Goal: Contribute content

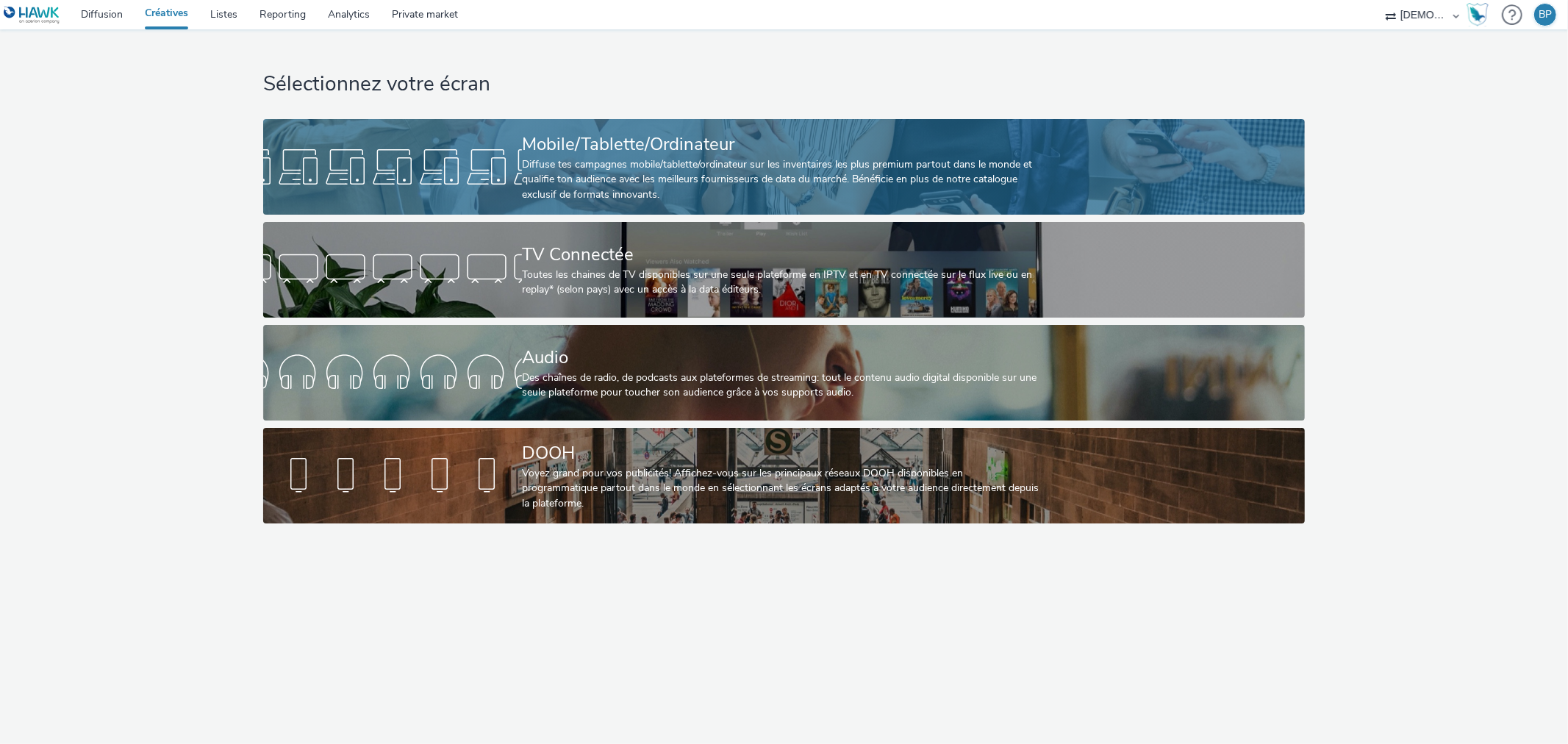
click at [801, 150] on div "Mobile/Tablette/Ordinateur" at bounding box center [781, 144] width 518 height 26
click at [700, 166] on div "Diffuse tes campagnes mobile/tablette/ordinateur sur les inventaires les plus p…" at bounding box center [781, 179] width 518 height 45
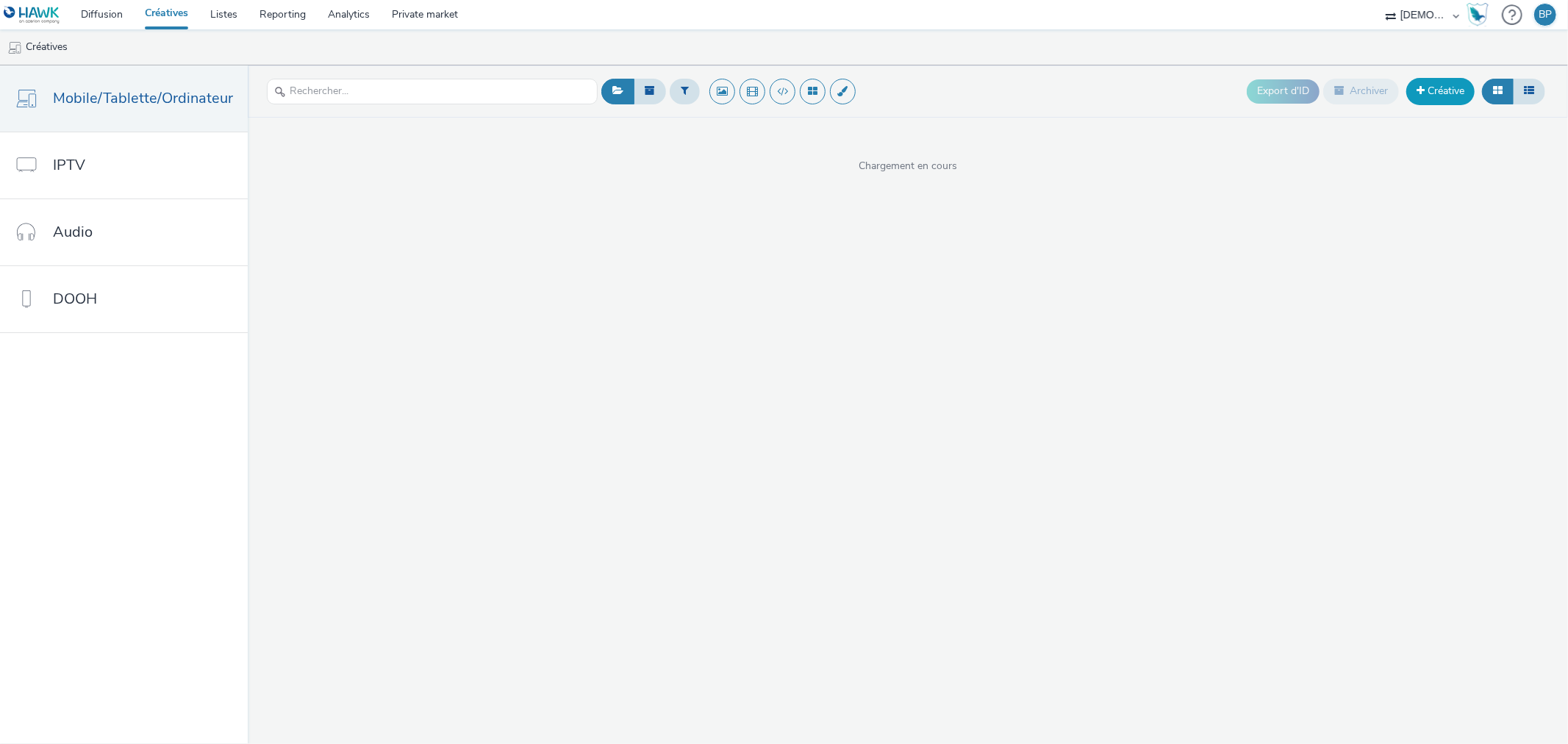
click at [1439, 89] on link "Créative" at bounding box center [1439, 91] width 68 height 27
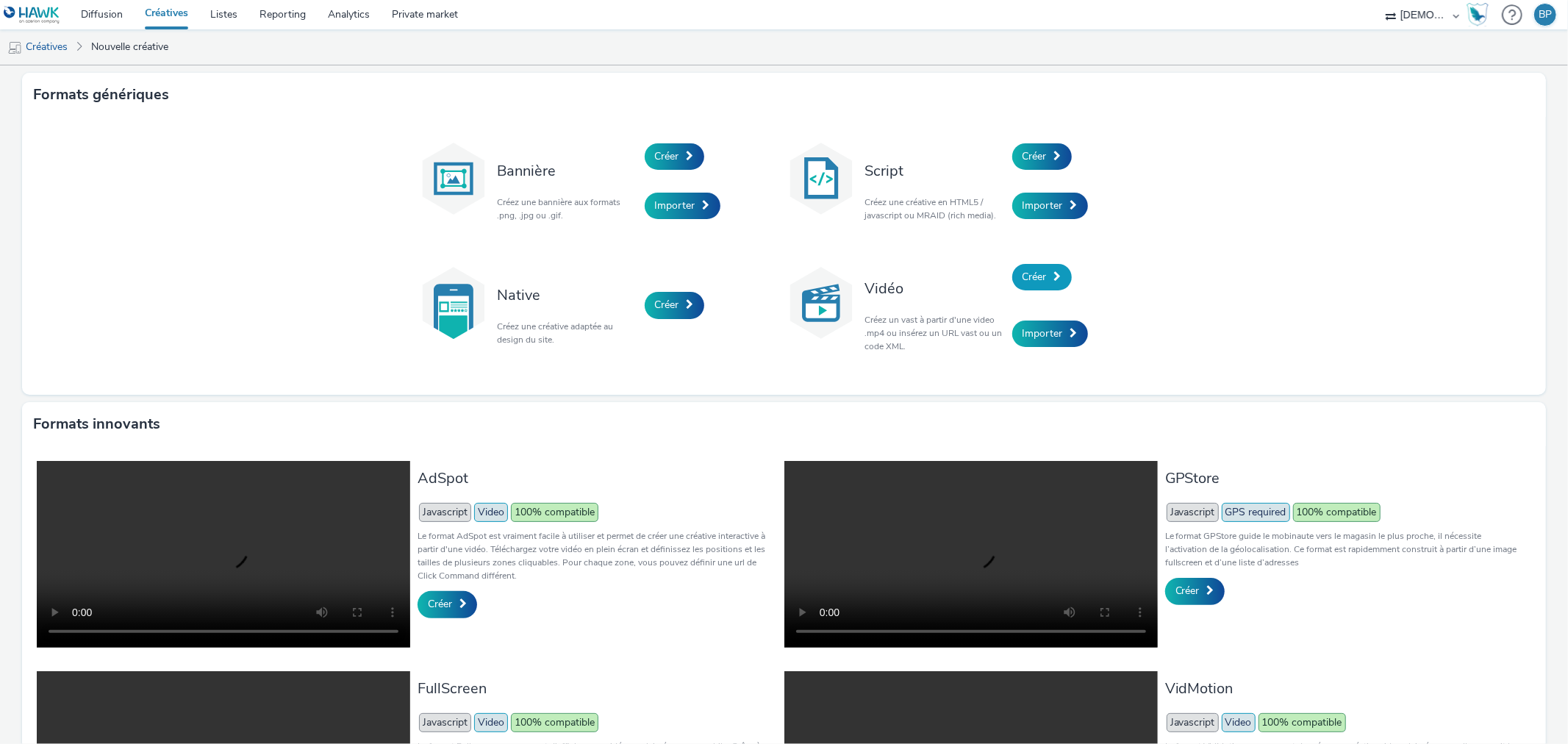
click at [1040, 269] on span "Créer" at bounding box center [1034, 276] width 24 height 14
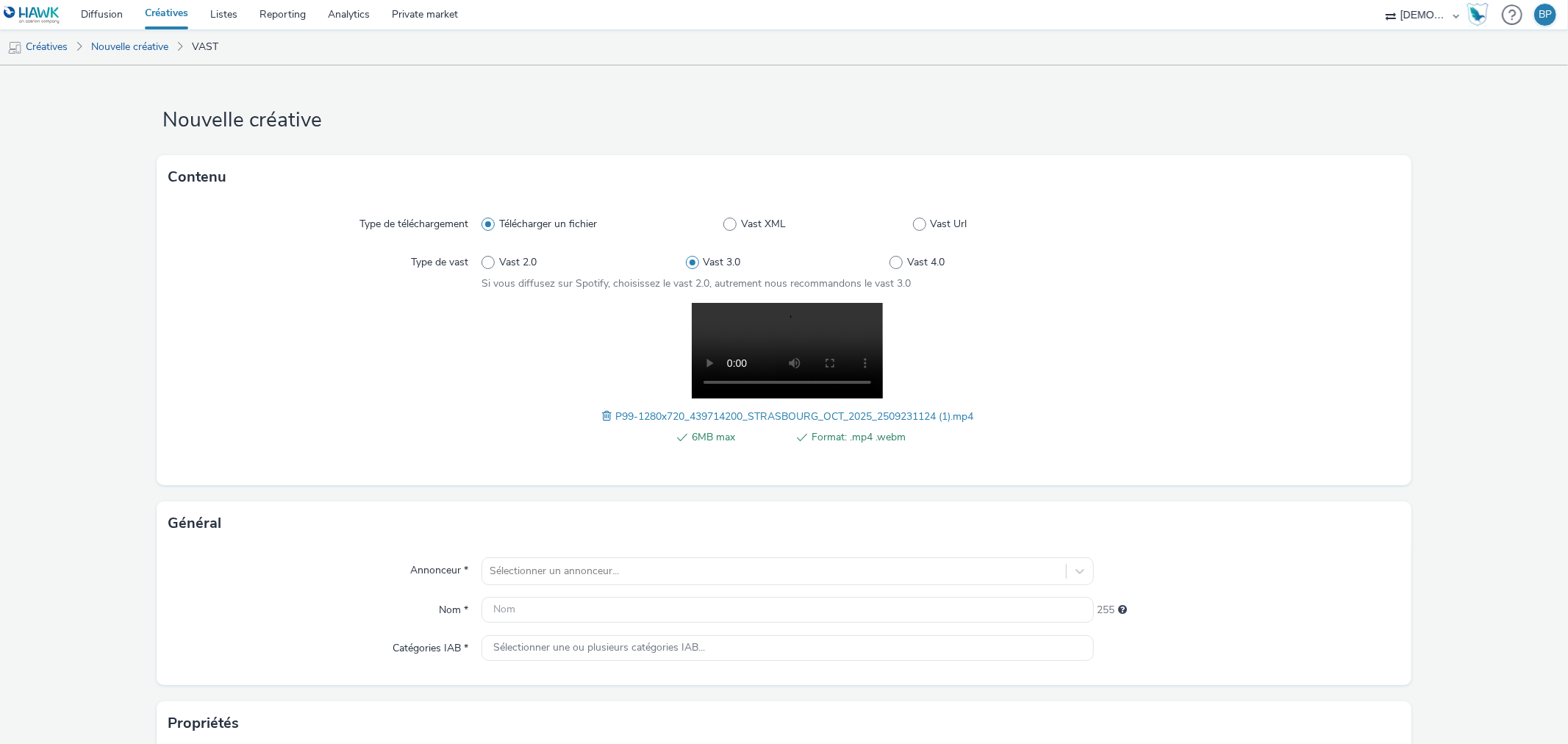
scroll to position [236, 0]
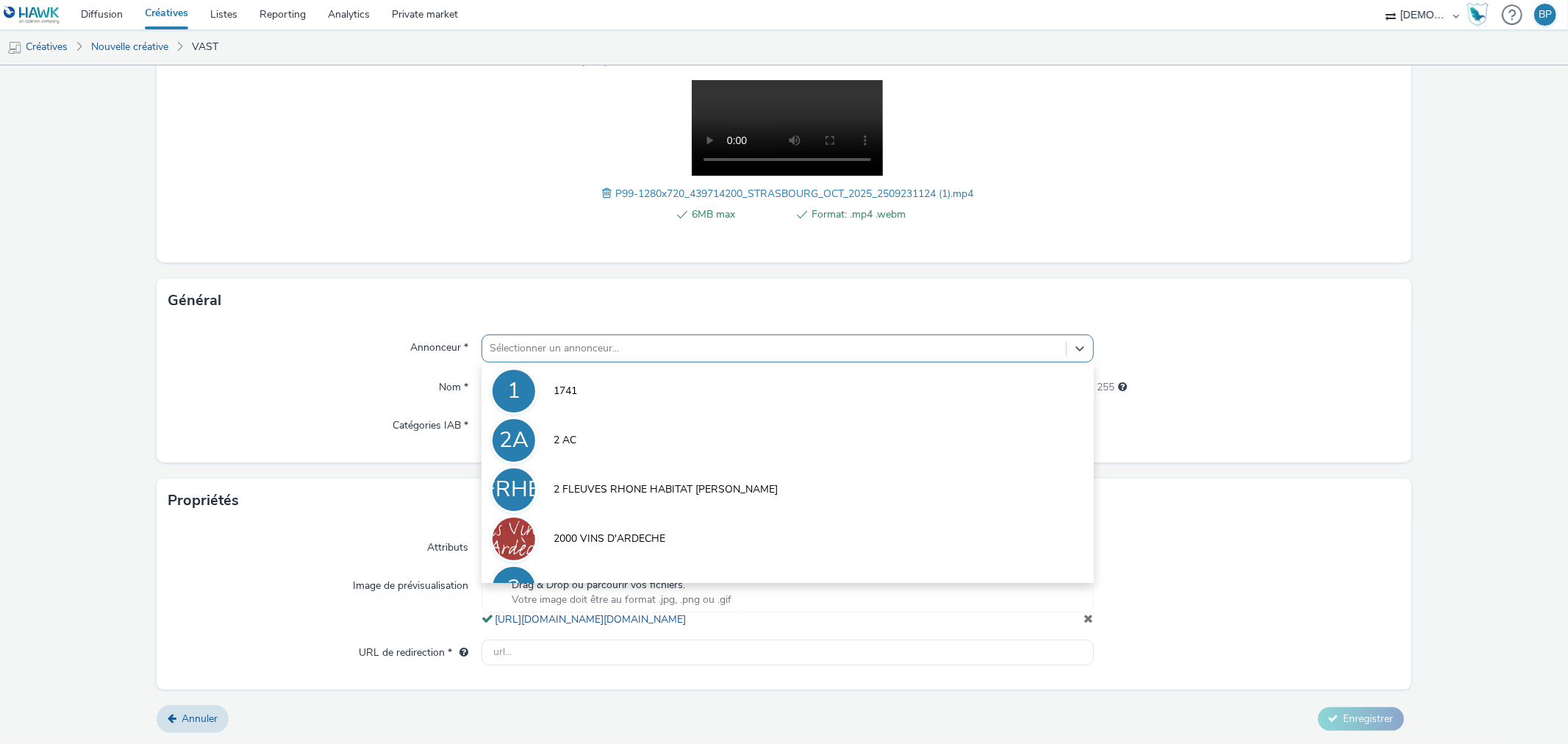
click at [591, 340] on div at bounding box center [773, 348] width 568 height 17
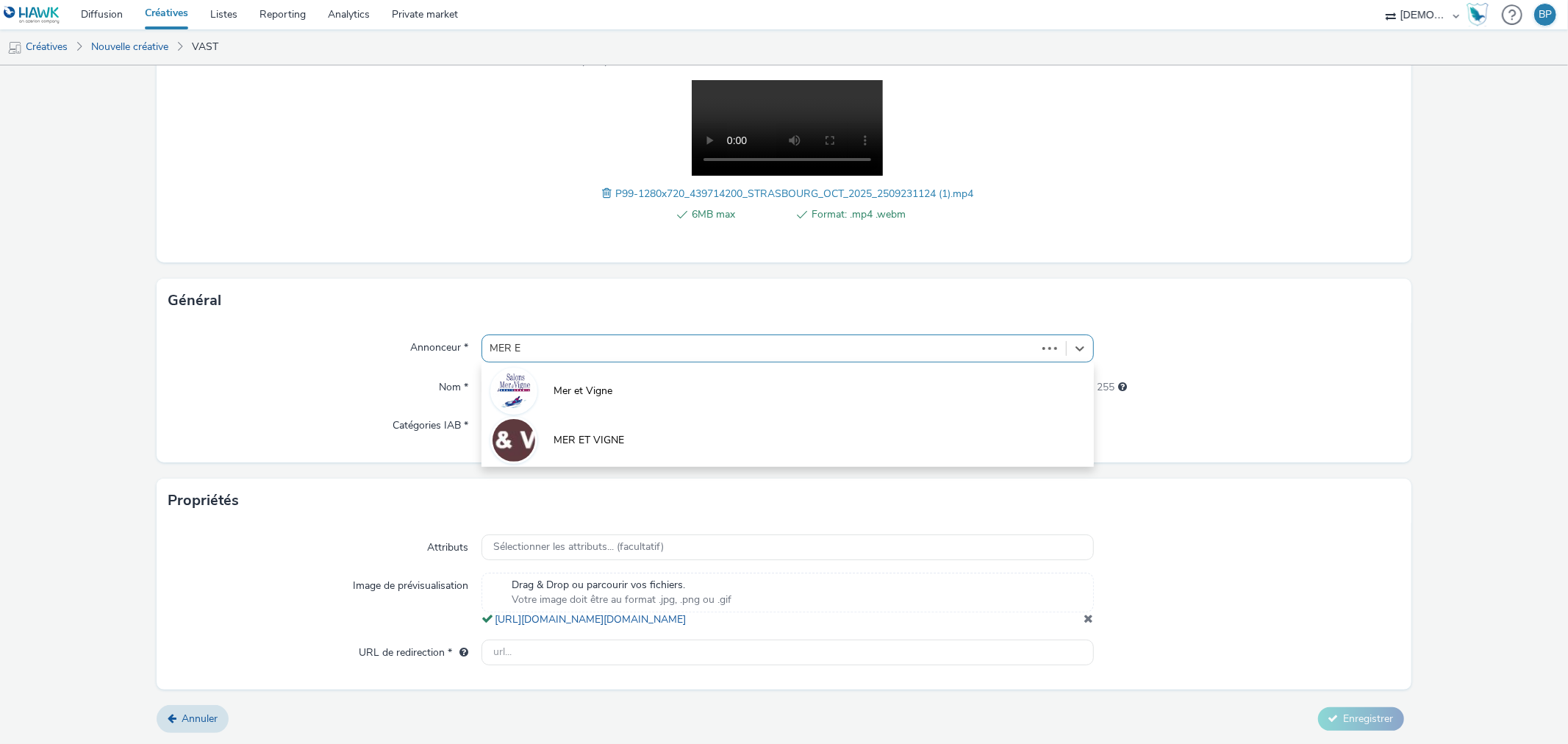
type input "MER ET"
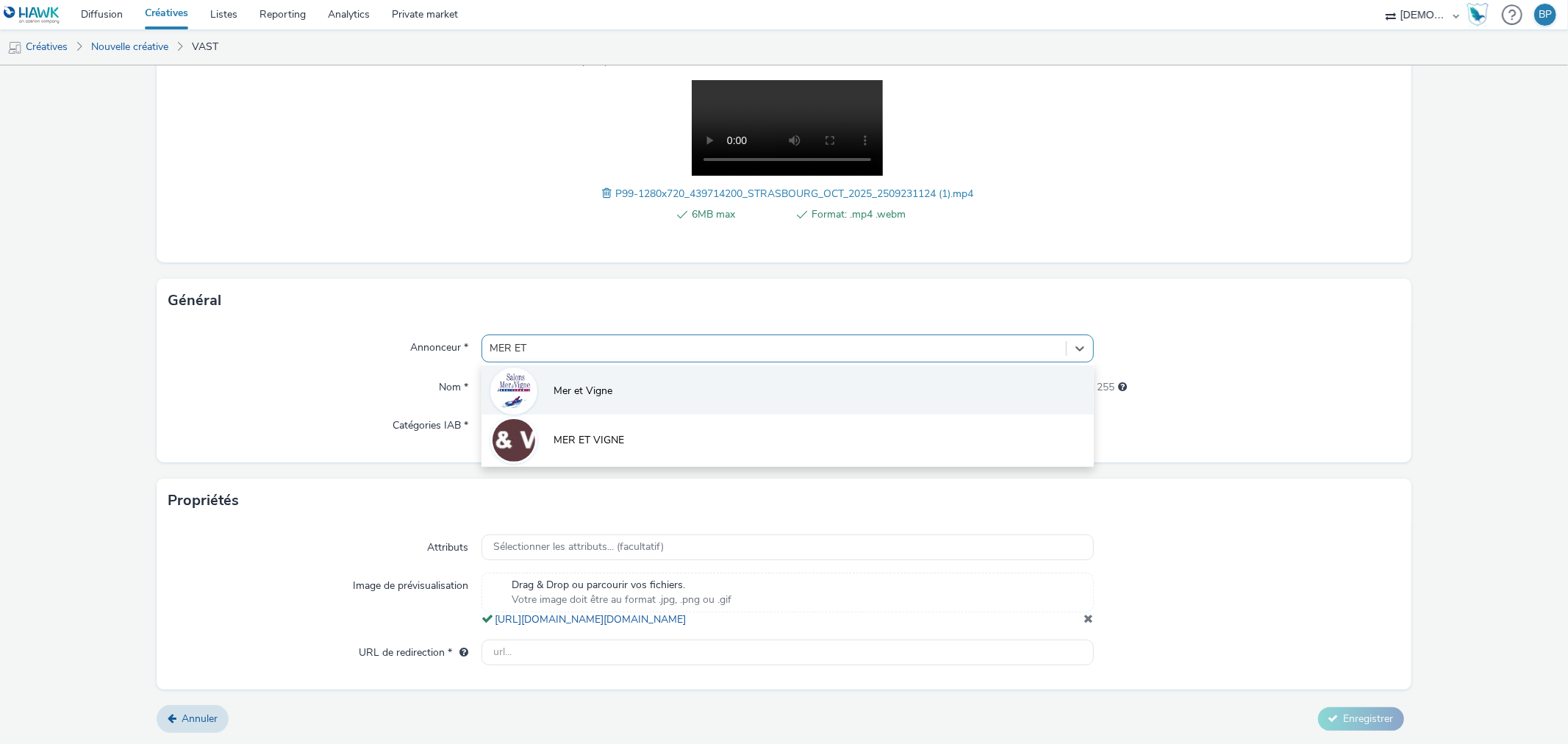
click at [612, 365] on li "Mer et Vigne" at bounding box center [787, 389] width 612 height 49
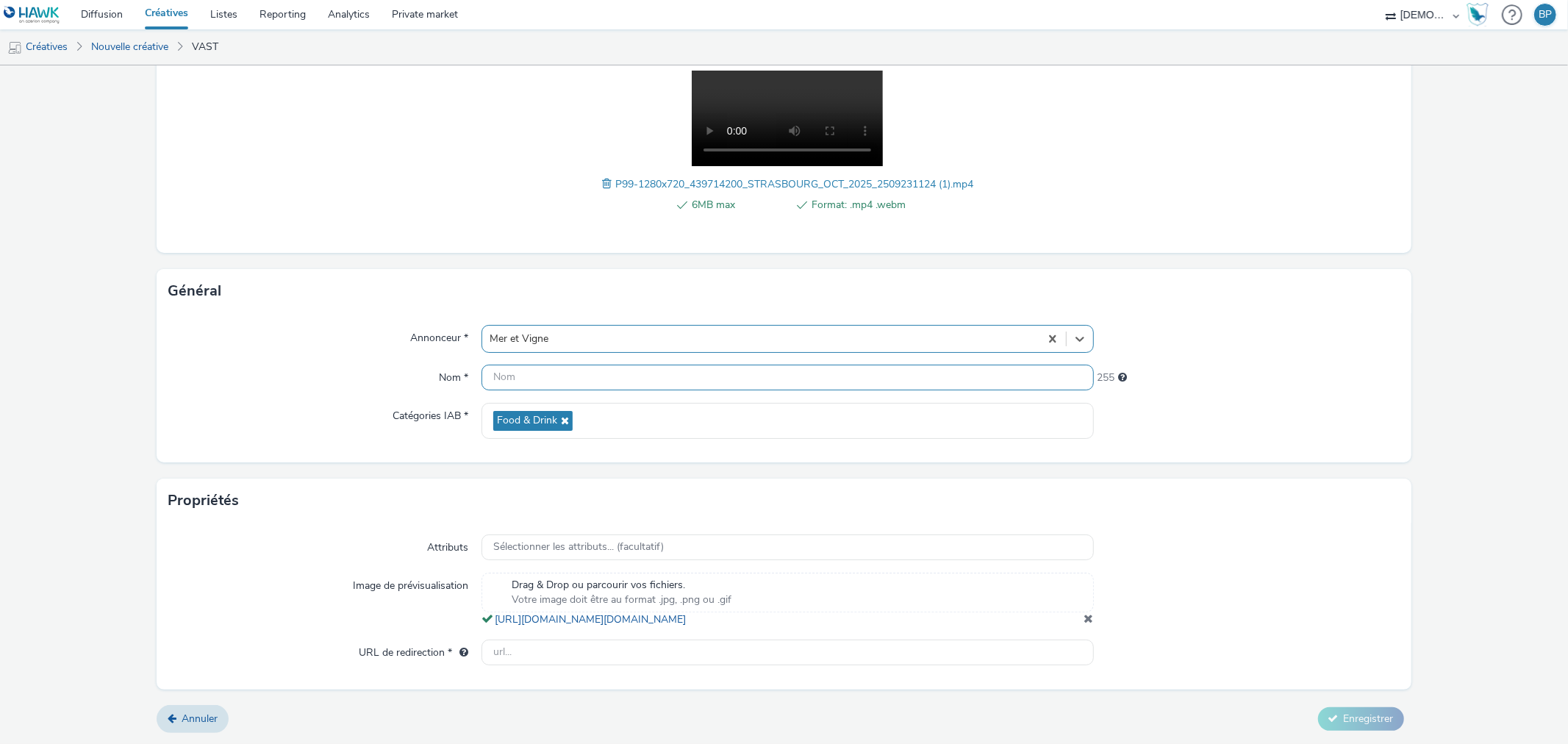
click at [533, 364] on input "text" at bounding box center [787, 377] width 612 height 26
type input "3"
type input "1280x720_meretvigne"
drag, startPoint x: 565, startPoint y: 658, endPoint x: 768, endPoint y: 657, distance: 203.0
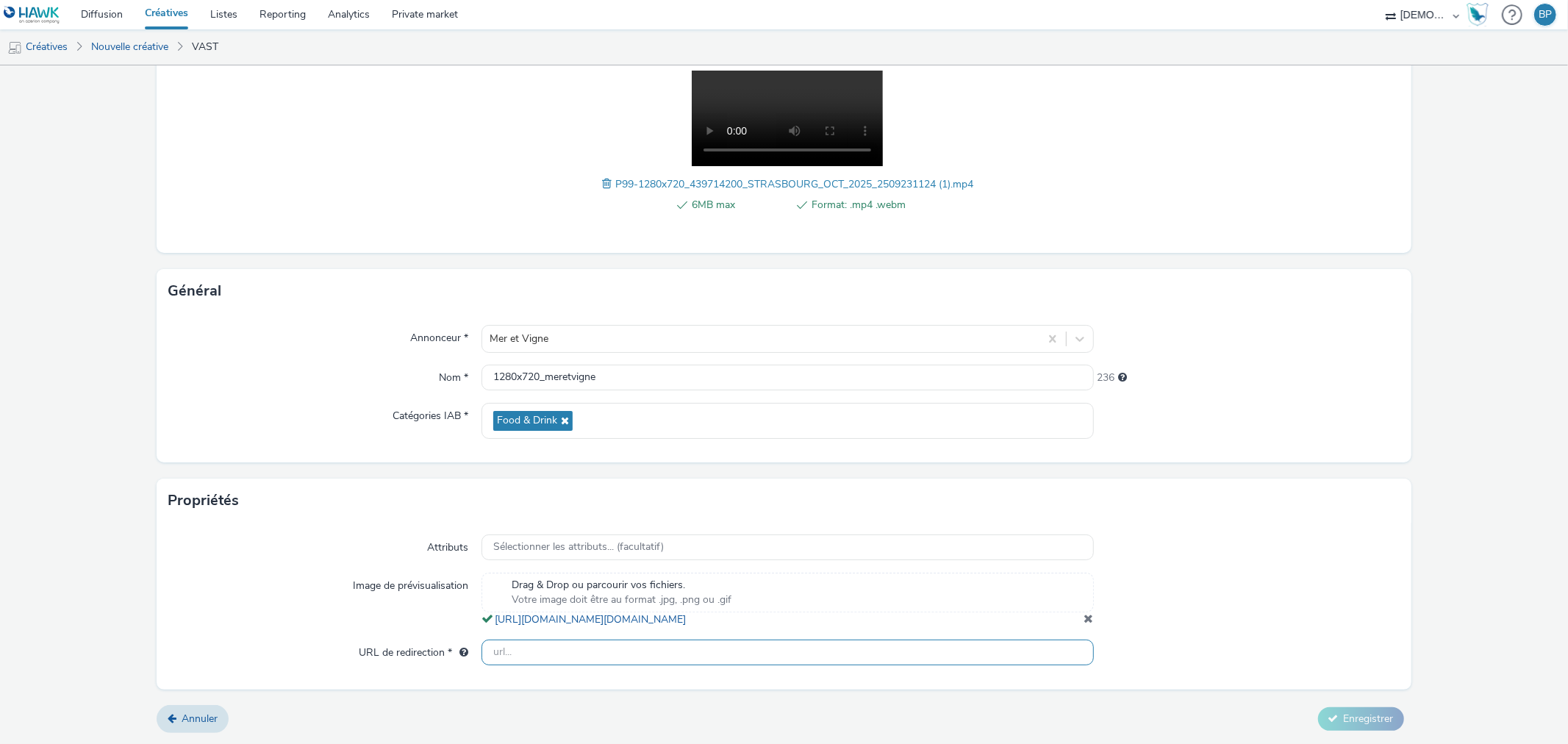
click at [565, 658] on input "text" at bounding box center [787, 652] width 612 height 26
paste input "[URL][DOMAIN_NAME]"
type input "[URL][DOMAIN_NAME]"
click at [1226, 444] on div "Annonceur * Mer et Vigne Nom * 1280x720_meretvigne 236 Catégories IAB * Food & …" at bounding box center [783, 387] width 1253 height 150
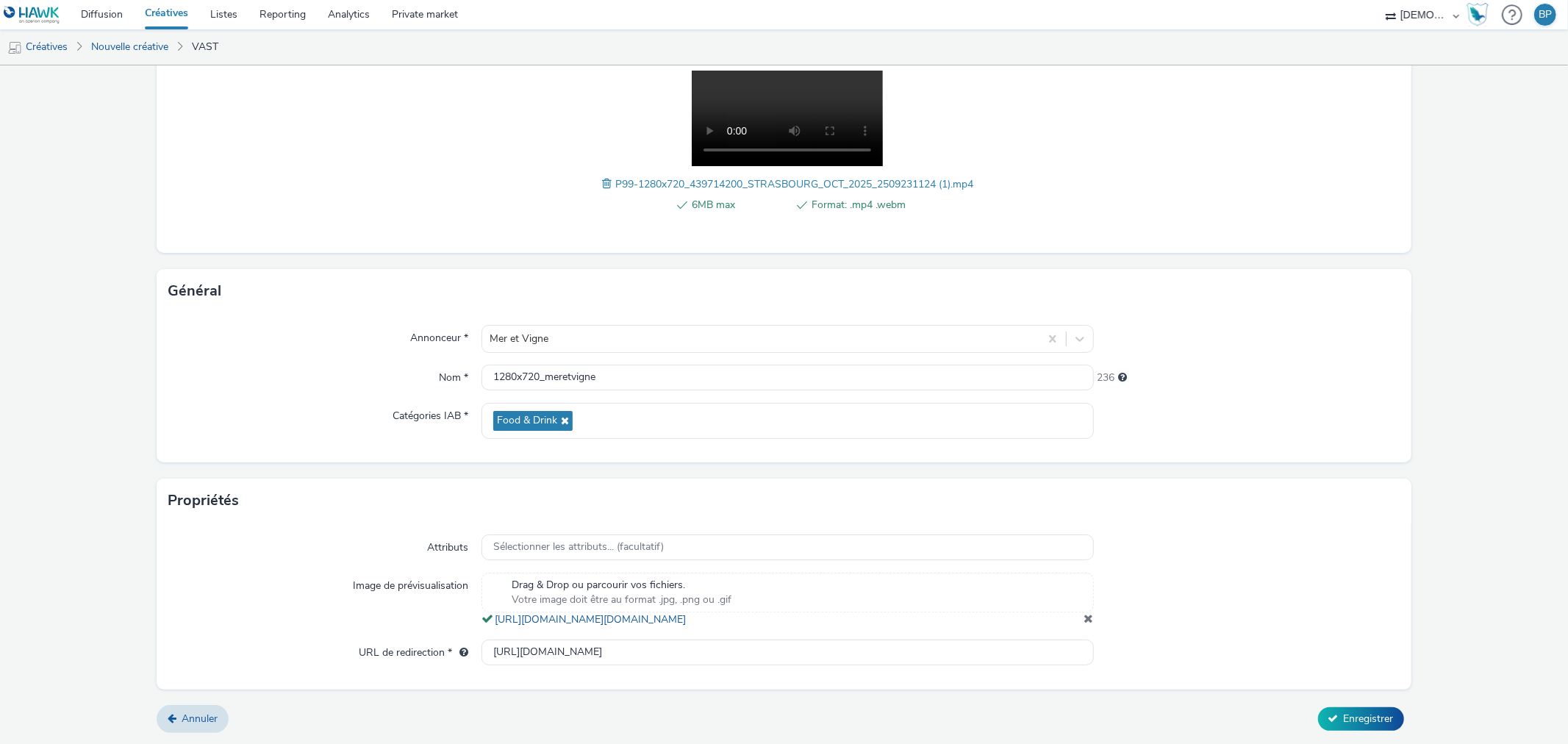
scroll to position [0, 0]
click at [1353, 723] on span "Enregistrer" at bounding box center [1369, 718] width 50 height 14
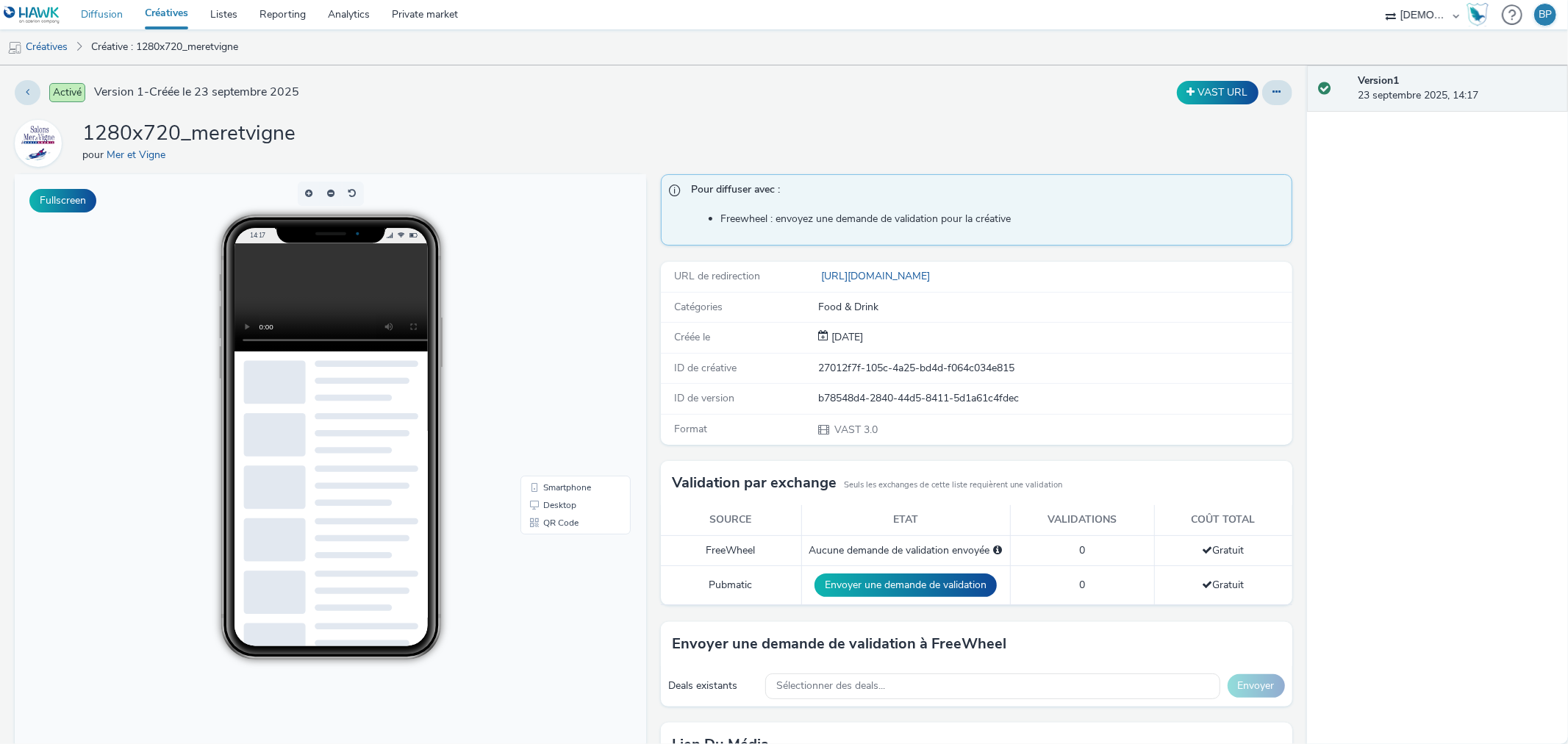
click at [96, 14] on link "Diffusion" at bounding box center [102, 14] width 64 height 30
